Goal: Communication & Community: Participate in discussion

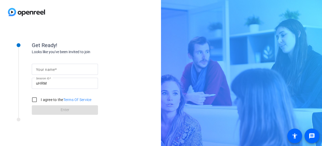
click at [280, 88] on div "Get Ready! Looks like you've been invited to join Your name Session ID uHRM I a…" at bounding box center [161, 73] width 322 height 146
click at [77, 69] on input "Your name" at bounding box center [65, 69] width 58 height 6
type input "[PERSON_NAME]"
click at [31, 102] on input "I agree to the Terms Of Service" at bounding box center [34, 99] width 11 height 11
checkbox input "true"
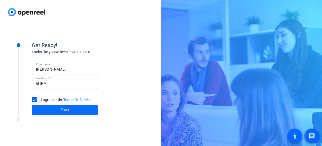
click at [49, 111] on span at bounding box center [65, 110] width 66 height 13
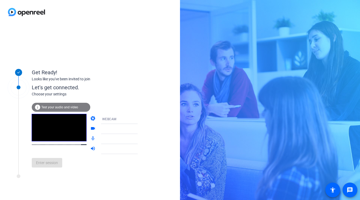
click at [60, 108] on span "Test your audio and video" at bounding box center [59, 108] width 37 height 4
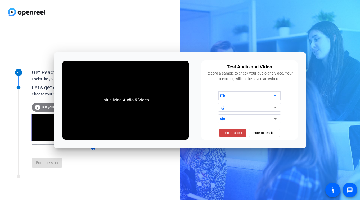
click at [239, 95] on div at bounding box center [251, 96] width 45 height 6
click at [273, 94] on icon at bounding box center [275, 96] width 6 height 6
click at [289, 111] on div at bounding box center [249, 107] width 91 height 32
click at [274, 134] on span "Back to session" at bounding box center [264, 133] width 22 height 10
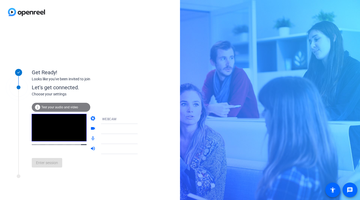
click at [40, 107] on mat-icon "info" at bounding box center [37, 107] width 6 height 6
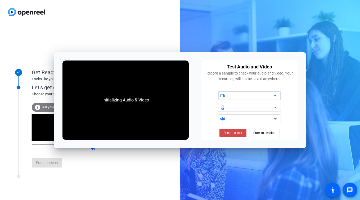
click at [239, 136] on span at bounding box center [232, 133] width 27 height 13
click at [226, 93] on div at bounding box center [223, 95] width 11 height 5
click at [275, 94] on icon at bounding box center [275, 96] width 6 height 6
click at [224, 94] on icon at bounding box center [222, 95] width 5 height 5
drag, startPoint x: 247, startPoint y: 108, endPoint x: 246, endPoint y: 111, distance: 2.8
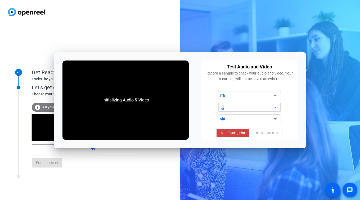
click at [247, 108] on div at bounding box center [251, 107] width 45 height 6
click at [233, 115] on div at bounding box center [253, 119] width 48 height 9
click at [232, 133] on span "Stop Testing (6s)" at bounding box center [233, 133] width 24 height 5
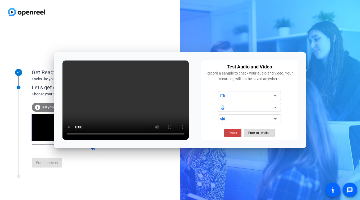
click at [269, 131] on span "Back to session" at bounding box center [259, 133] width 22 height 10
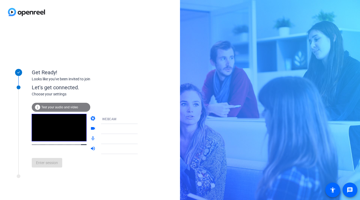
click at [45, 146] on div "Enter session" at bounding box center [90, 162] width 117 height 17
click at [140, 127] on icon at bounding box center [143, 129] width 6 height 6
click at [150, 146] on div "Get Ready! Looks like you've been invited to join Let's get connected. Choose y…" at bounding box center [90, 112] width 180 height 176
click at [142, 129] on icon at bounding box center [143, 129] width 3 height 1
click at [140, 138] on icon at bounding box center [143, 139] width 6 height 6
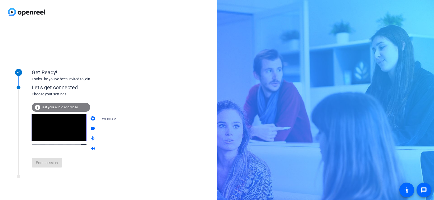
click at [142, 129] on icon at bounding box center [143, 129] width 3 height 1
click at [142, 139] on icon at bounding box center [143, 139] width 3 height 1
click at [142, 146] on icon at bounding box center [143, 149] width 3 height 1
click at [140, 138] on icon at bounding box center [143, 139] width 6 height 6
click at [132, 133] on div at bounding box center [123, 129] width 42 height 10
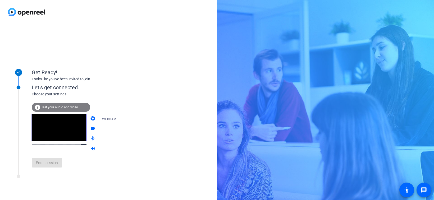
click at [140, 130] on icon at bounding box center [143, 129] width 6 height 6
click at [90, 131] on mat-icon "videocam" at bounding box center [93, 129] width 6 height 6
click at [90, 129] on mat-icon "videocam" at bounding box center [93, 129] width 6 height 6
click at [111, 129] on div at bounding box center [122, 129] width 40 height 6
click at [39, 87] on div "Let's get connected." at bounding box center [90, 88] width 117 height 8
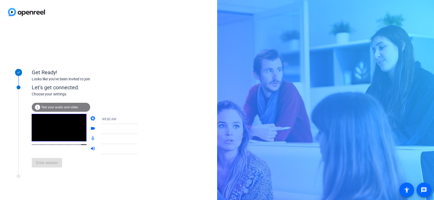
click at [140, 130] on icon at bounding box center [143, 129] width 6 height 6
click at [40, 146] on span "Enter session" at bounding box center [47, 163] width 22 height 6
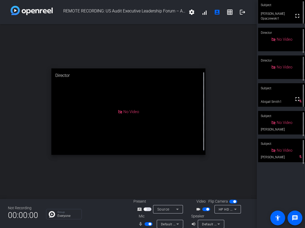
click at [145, 146] on span "button" at bounding box center [145, 209] width 3 height 3
click at [176, 146] on icon at bounding box center [177, 224] width 6 height 6
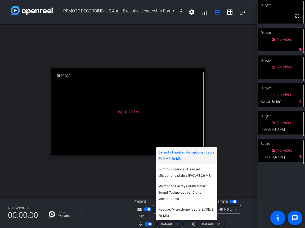
click at [108, 146] on div at bounding box center [152, 114] width 305 height 228
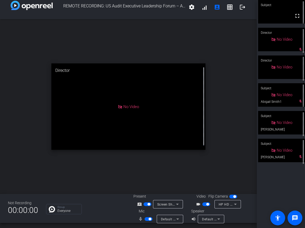
scroll to position [6, 0]
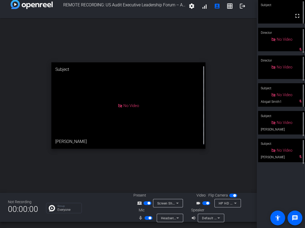
click at [178, 146] on icon at bounding box center [177, 218] width 6 height 6
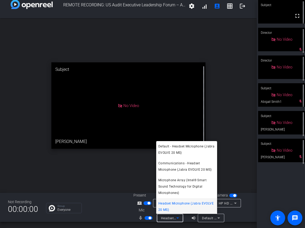
scroll to position [1, 0]
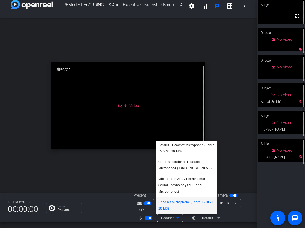
click at [114, 146] on div at bounding box center [152, 114] width 305 height 228
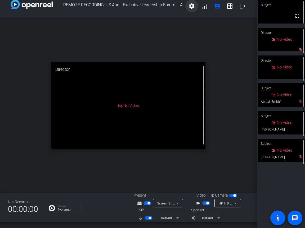
click at [188, 4] on mat-icon "settings" at bounding box center [191, 6] width 6 height 6
click at [188, 4] on div at bounding box center [152, 114] width 305 height 228
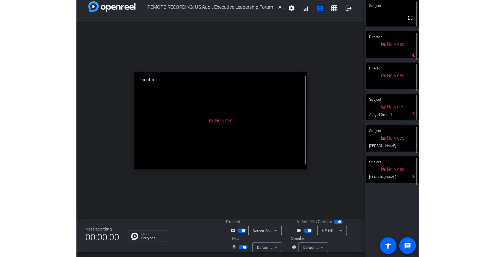
scroll to position [6, 0]
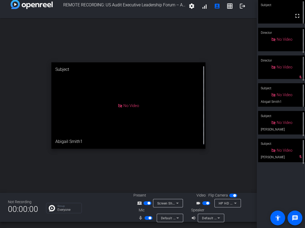
click at [235, 146] on div "open_in_new Subject No Video Abigail Smith1" at bounding box center [128, 105] width 257 height 175
click at [148, 146] on span "button" at bounding box center [147, 204] width 8 height 4
click at [145, 146] on span "button" at bounding box center [148, 218] width 8 height 4
click at [206, 146] on span "button" at bounding box center [207, 203] width 3 height 3
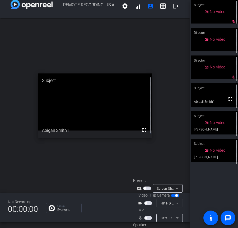
click at [220, 146] on div "Subject No Video mic_off_outline Director No Video Director No Video mic_off_ou…" at bounding box center [214, 114] width 48 height 228
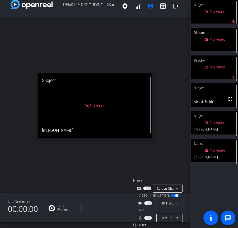
click at [212, 97] on video at bounding box center [215, 95] width 47 height 24
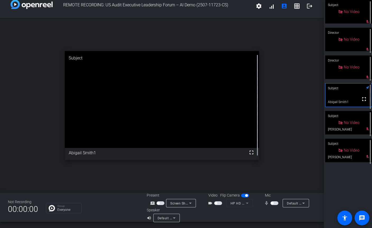
click at [311, 122] on div "open_in_new Subject fullscreen Abigail Smith1" at bounding box center [162, 105] width 324 height 175
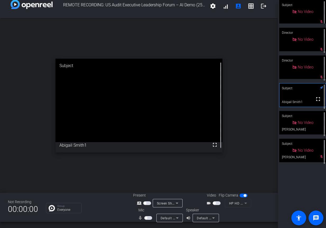
click at [146, 146] on span "button" at bounding box center [146, 218] width 3 height 3
click at [145, 146] on span "button" at bounding box center [148, 218] width 8 height 4
click at [266, 146] on div "open_in_new Subject fullscreen Abigail Smith1" at bounding box center [139, 105] width 278 height 175
click at [149, 146] on span "button" at bounding box center [148, 218] width 8 height 4
click at [249, 90] on div "open_in_new Subject fullscreen Abigail Smith1" at bounding box center [139, 105] width 278 height 175
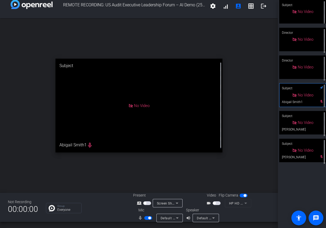
click at [145, 146] on span "button" at bounding box center [148, 218] width 8 height 4
click at [148, 146] on span "button" at bounding box center [148, 218] width 8 height 4
click at [145, 146] on span "button" at bounding box center [148, 218] width 8 height 4
click at [148, 146] on span "button" at bounding box center [148, 218] width 8 height 4
click at [146, 146] on span "button" at bounding box center [145, 203] width 3 height 3
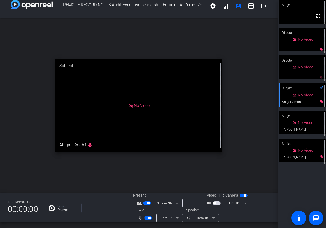
click at [174, 146] on icon at bounding box center [177, 218] width 6 height 6
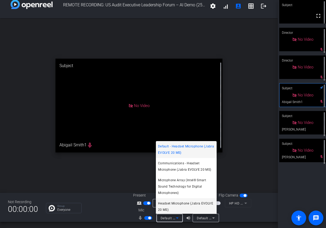
click at [169, 146] on span "Headset Microphone (Jabra EVOLVE 20 MS)" at bounding box center [186, 207] width 57 height 13
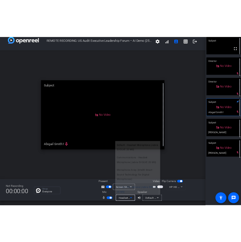
scroll to position [1, 0]
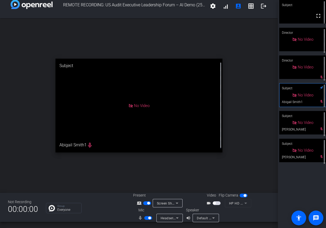
click at [216, 146] on span "button" at bounding box center [217, 204] width 8 height 4
click at [147, 146] on span "button" at bounding box center [148, 203] width 3 height 3
click at [147, 146] on span "button" at bounding box center [147, 204] width 8 height 4
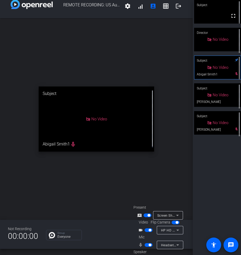
click at [161, 146] on div "open_in_new Subject No Video Abigail Smith1 mic_none" at bounding box center [96, 119] width 193 height 202
click at [149, 146] on span "button" at bounding box center [148, 215] width 3 height 3
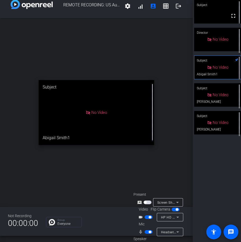
click at [207, 146] on div "Subject fullscreen Director No Video Subject No Video Abigail Smith1 Subject No…" at bounding box center [217, 121] width 48 height 242
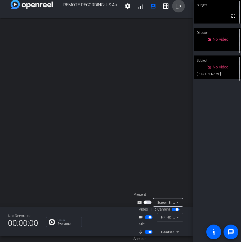
click at [177, 6] on mat-icon "logout" at bounding box center [178, 6] width 6 height 6
